Goal: Task Accomplishment & Management: Manage account settings

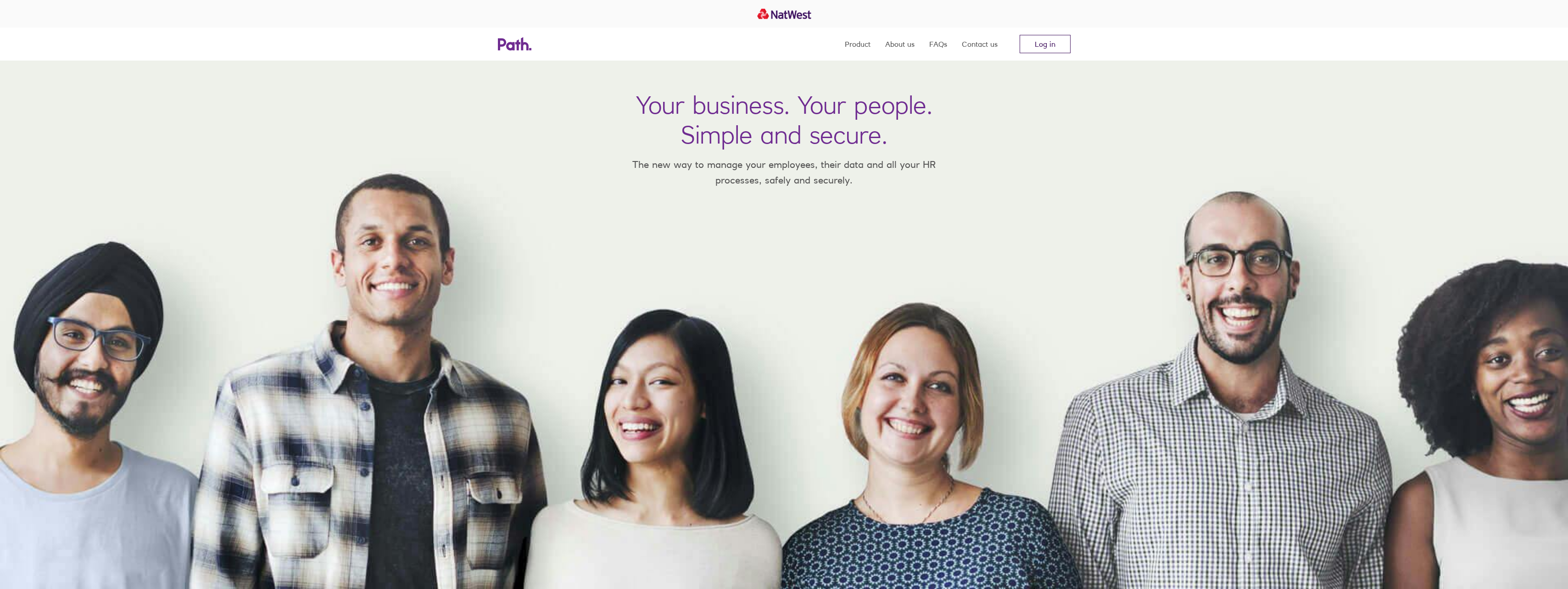
drag, startPoint x: 1062, startPoint y: 25, endPoint x: 1051, endPoint y: 35, distance: 14.9
click at [1061, 26] on div at bounding box center [784, 13] width 1568 height 27
click at [1046, 43] on link "Log in" at bounding box center [1045, 44] width 51 height 18
click at [1055, 51] on link "Log in" at bounding box center [1045, 44] width 51 height 18
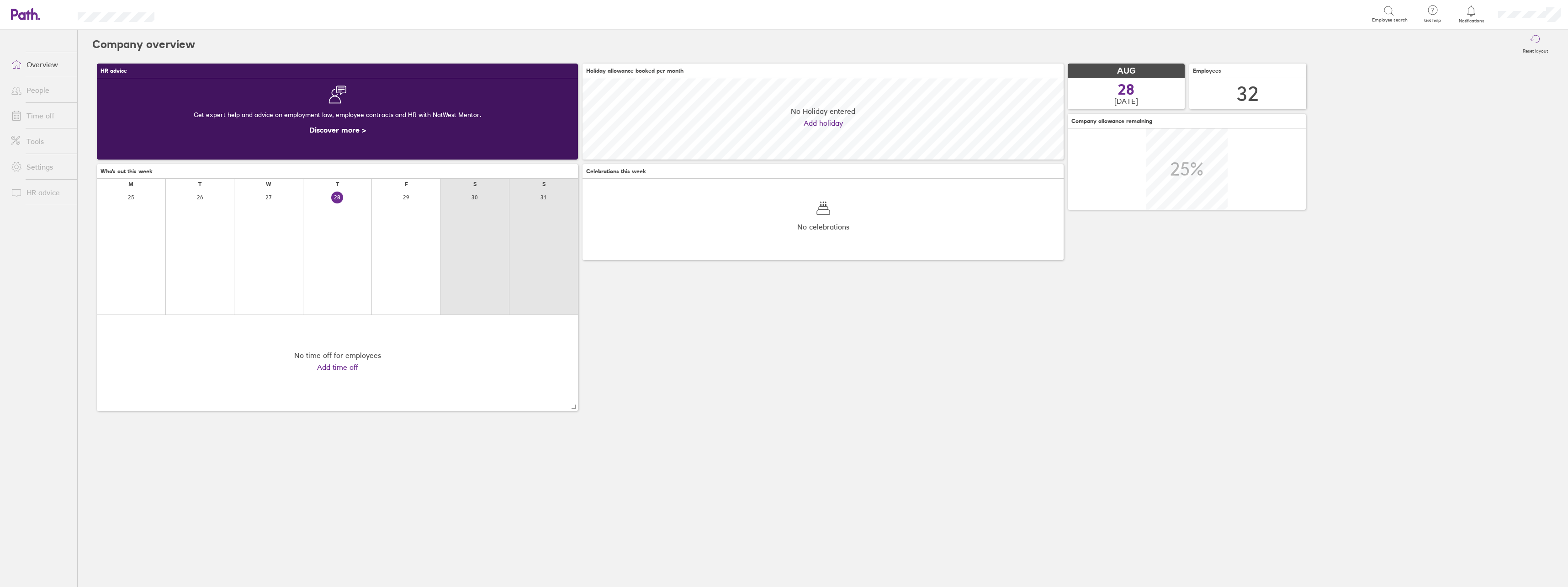
scroll to position [82, 481]
click at [43, 91] on ul "Overview People Time off Tools Settings HR advice" at bounding box center [38, 293] width 77 height 527
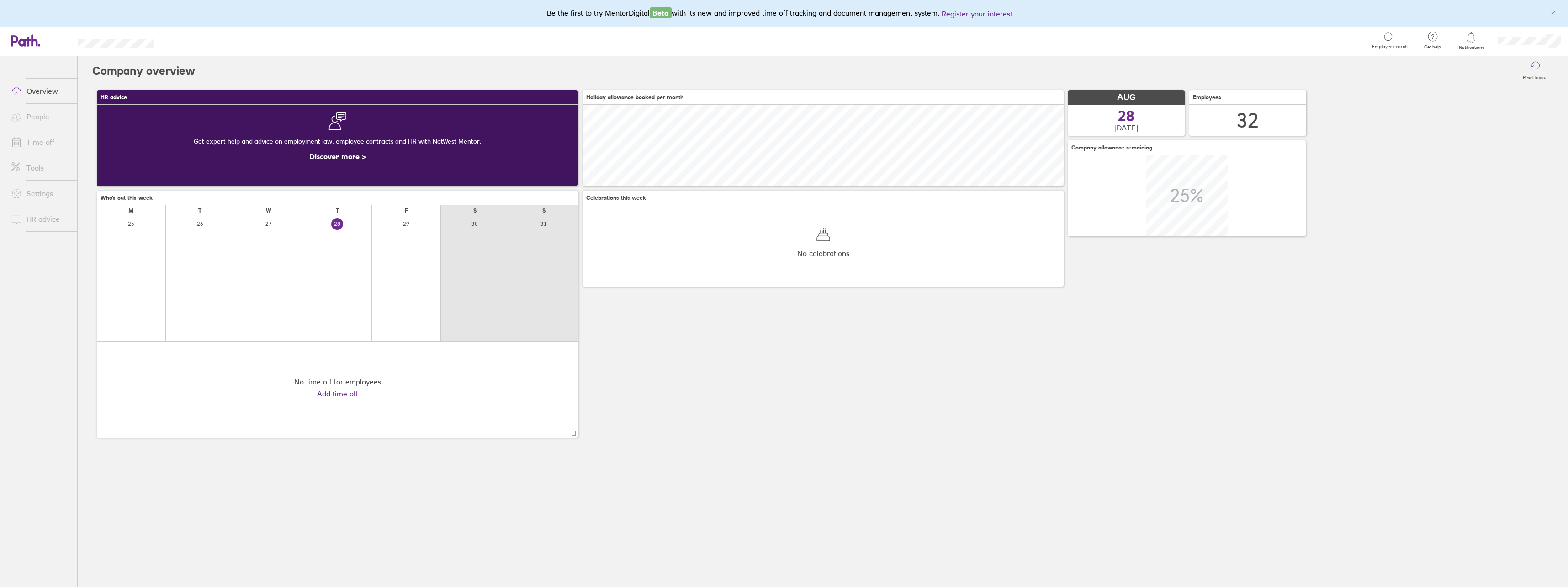
click at [52, 117] on link "People" at bounding box center [40, 116] width 74 height 18
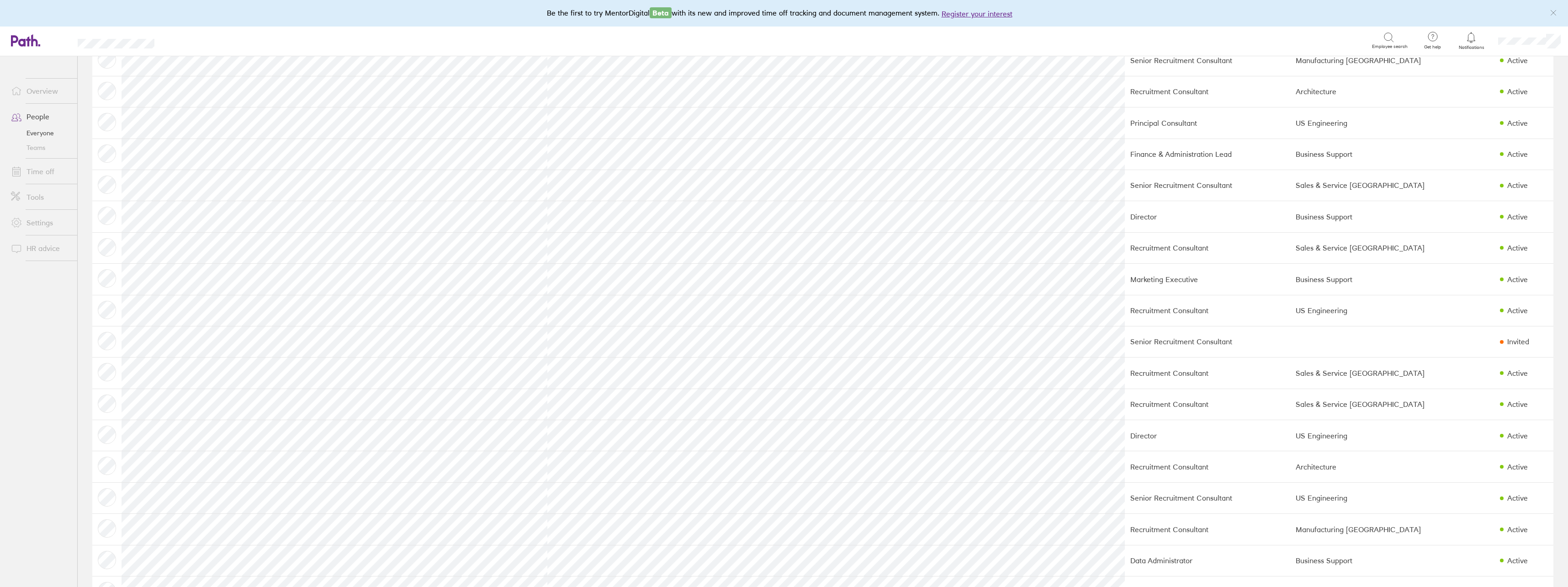
scroll to position [490, 0]
